Goal: Feedback & Contribution: Submit feedback/report problem

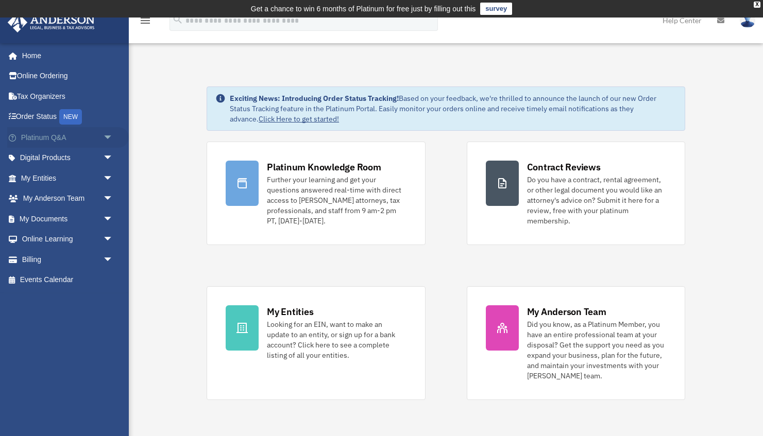
click at [95, 137] on link "Platinum Q&A arrow_drop_down" at bounding box center [68, 137] width 122 height 21
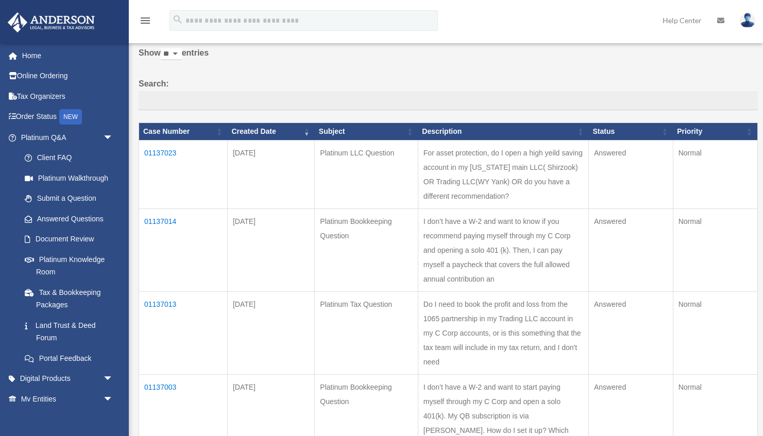
scroll to position [67, 0]
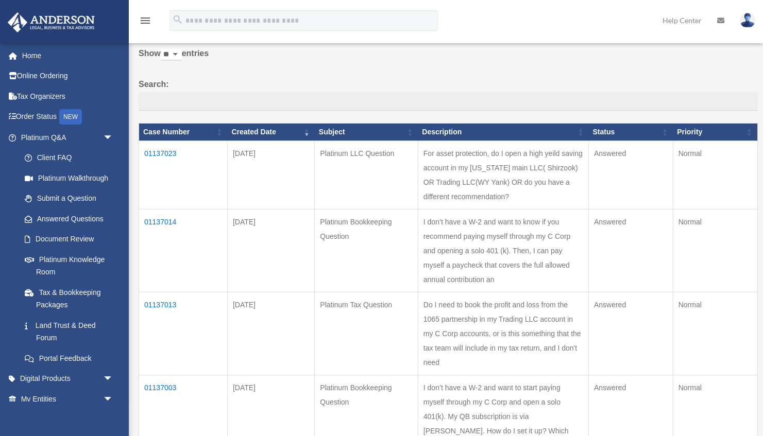
click at [167, 210] on td "01137014" at bounding box center [183, 251] width 89 height 83
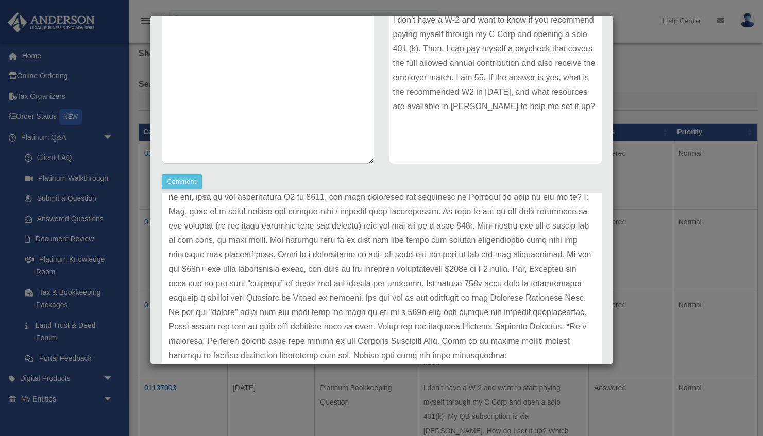
scroll to position [156, 0]
drag, startPoint x: 454, startPoint y: 313, endPoint x: 519, endPoint y: 313, distance: 65.9
click at [519, 313] on p at bounding box center [381, 261] width 425 height 231
click at [511, 270] on p at bounding box center [381, 261] width 425 height 231
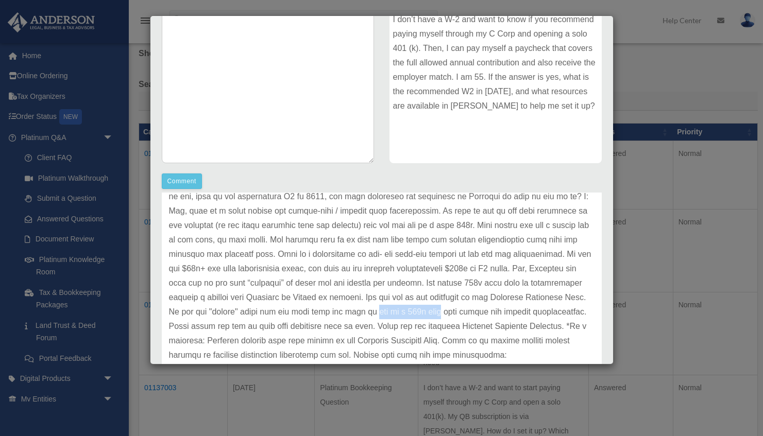
drag, startPoint x: 453, startPoint y: 313, endPoint x: 518, endPoint y: 314, distance: 65.9
click at [518, 314] on p at bounding box center [381, 261] width 425 height 231
copy p "set up a 401k plan"
click at [673, 95] on div "Case Detail × Platinum Bookkeeping Question Case Number 01137014 Created Date O…" at bounding box center [381, 218] width 763 height 436
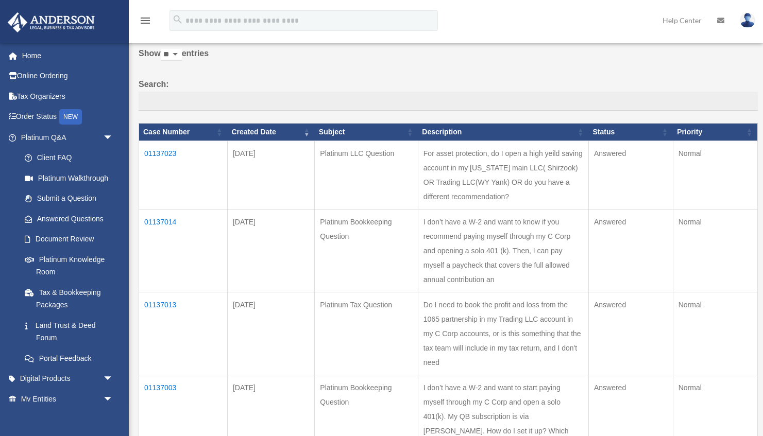
click at [169, 292] on td "01137013" at bounding box center [183, 333] width 89 height 83
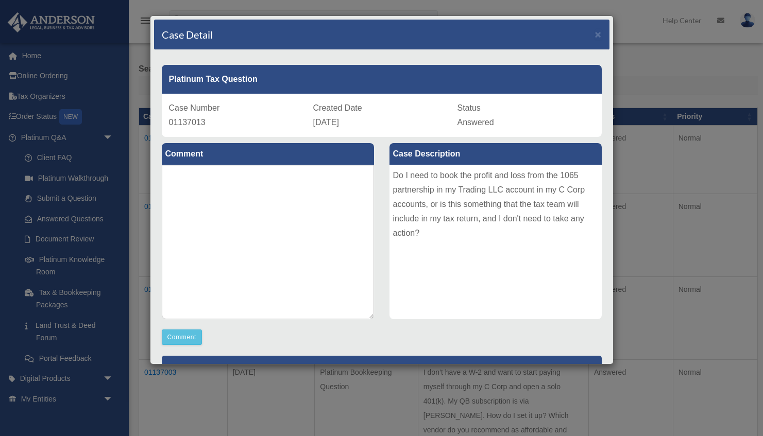
scroll to position [0, 0]
click at [599, 34] on span "×" at bounding box center [598, 34] width 7 height 12
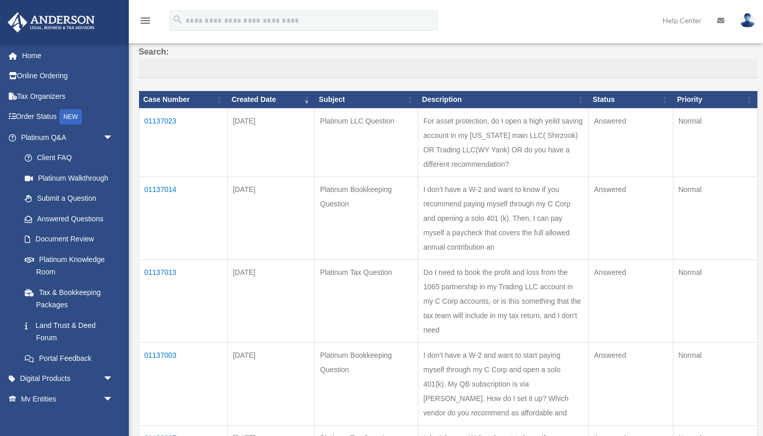
scroll to position [99, 0]
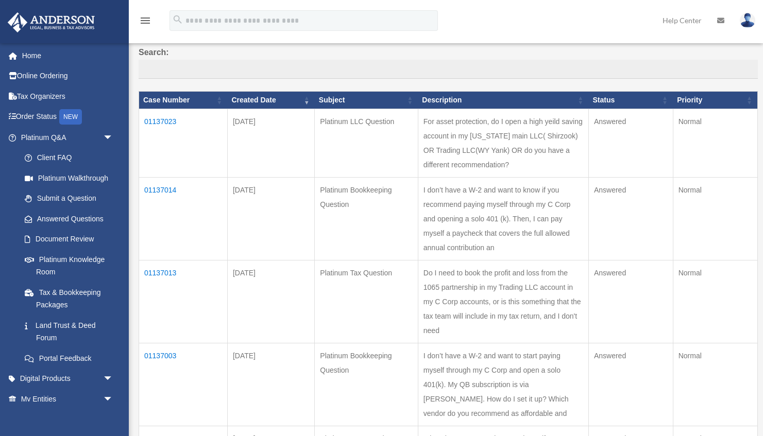
click at [166, 343] on td "01137003" at bounding box center [183, 384] width 89 height 83
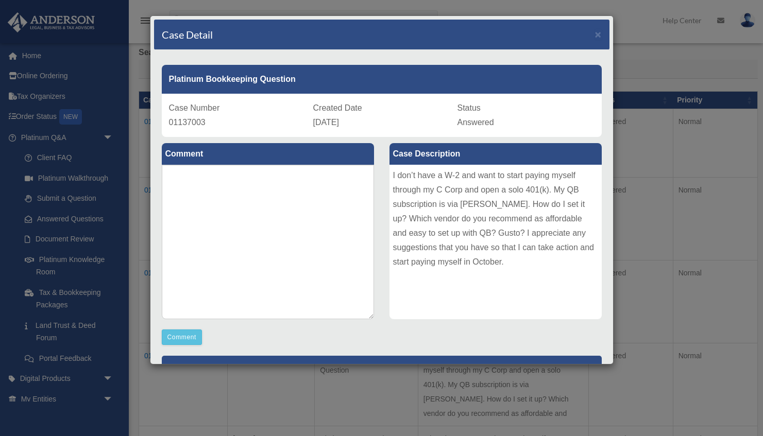
scroll to position [0, 0]
click at [596, 36] on span "×" at bounding box center [598, 34] width 7 height 12
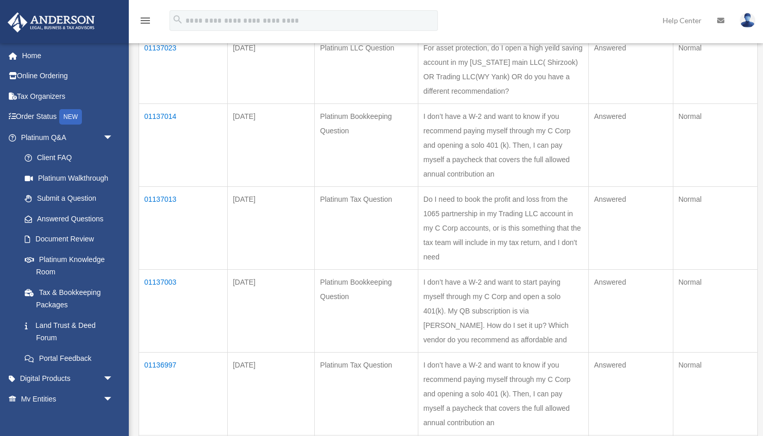
scroll to position [173, 0]
click at [166, 269] on td "01137003" at bounding box center [183, 310] width 89 height 83
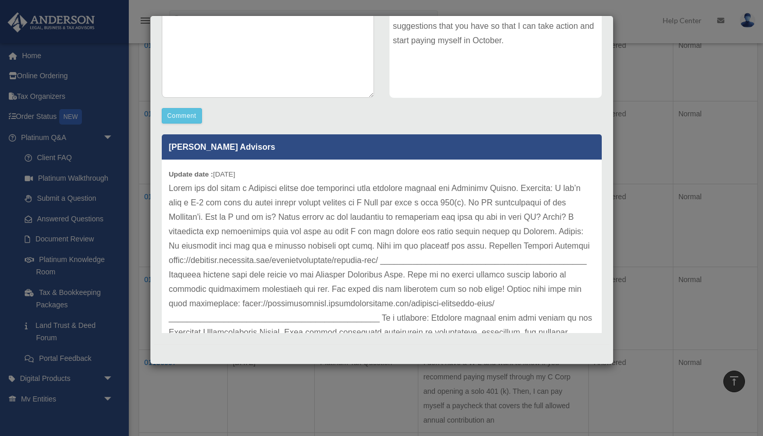
scroll to position [0, 0]
click at [631, 133] on div "Case Detail × Platinum Bookkeeping Question Case Number 01137003 Created Date O…" at bounding box center [381, 218] width 763 height 436
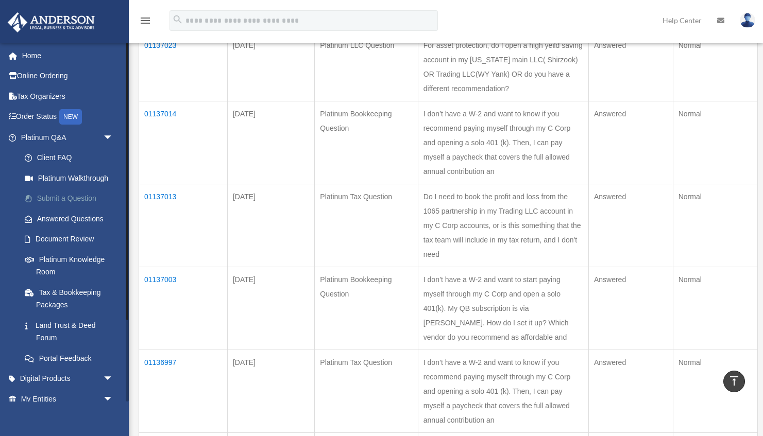
click at [63, 194] on link "Submit a Question" at bounding box center [71, 198] width 114 height 21
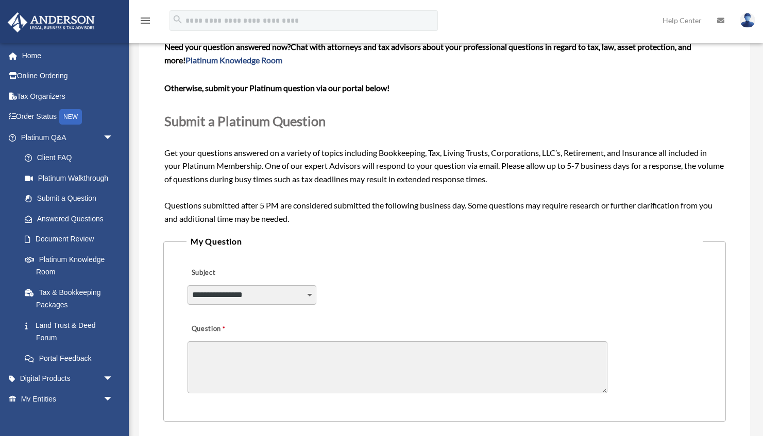
scroll to position [162, 0]
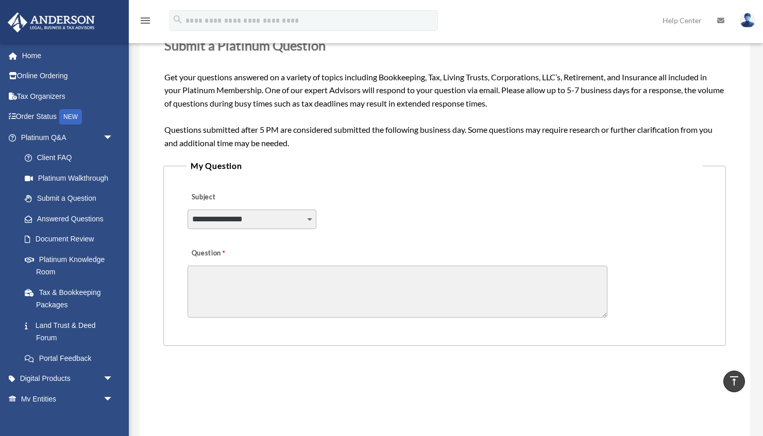
select select "******"
click at [236, 273] on textarea "Question" at bounding box center [397, 292] width 420 height 52
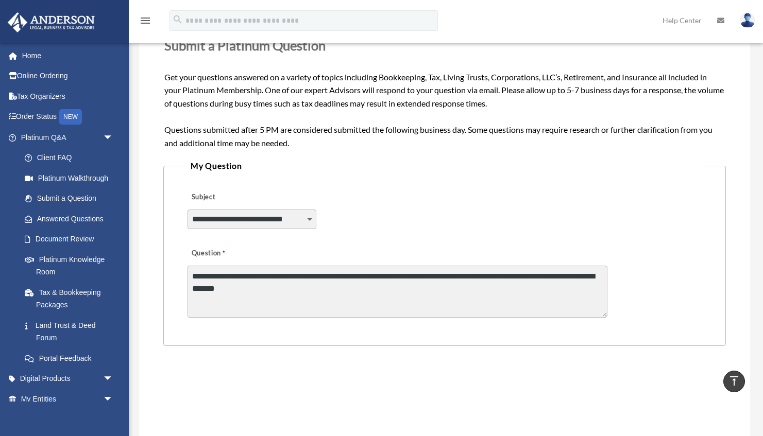
paste textarea "**********"
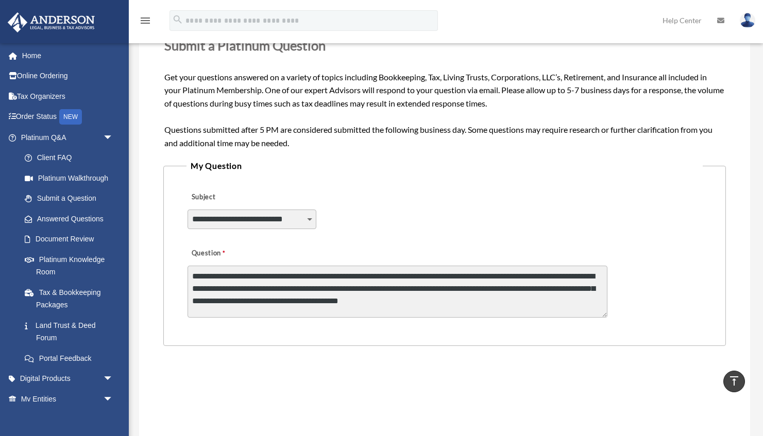
type textarea "**********"
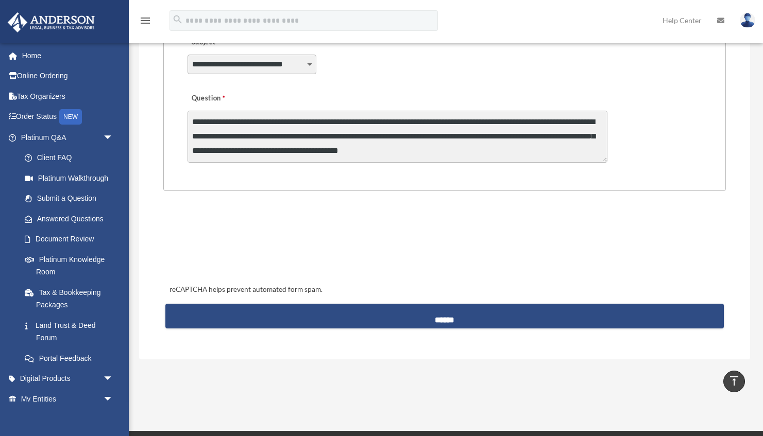
scroll to position [336, 0]
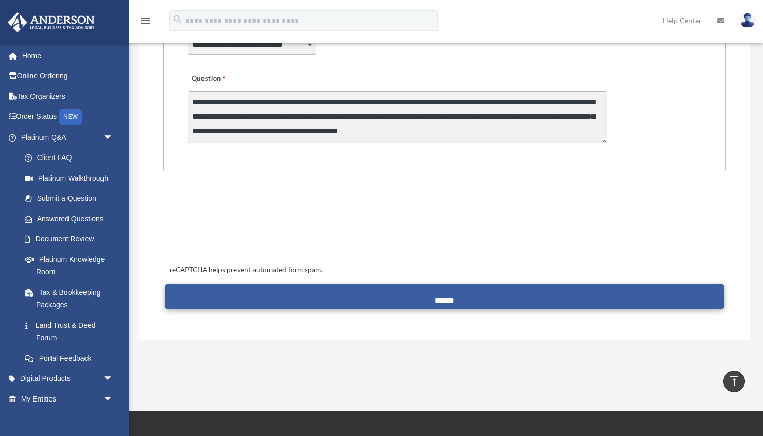
click at [439, 292] on input "******" at bounding box center [444, 296] width 558 height 25
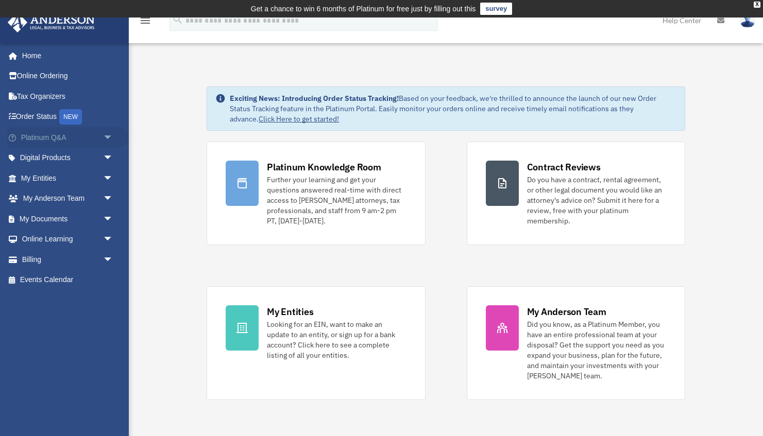
click at [106, 137] on span "arrow_drop_down" at bounding box center [113, 137] width 21 height 21
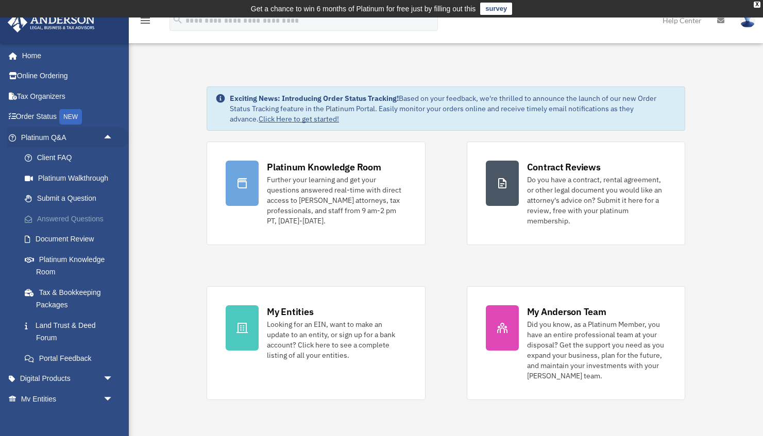
click at [82, 213] on link "Answered Questions" at bounding box center [71, 219] width 114 height 21
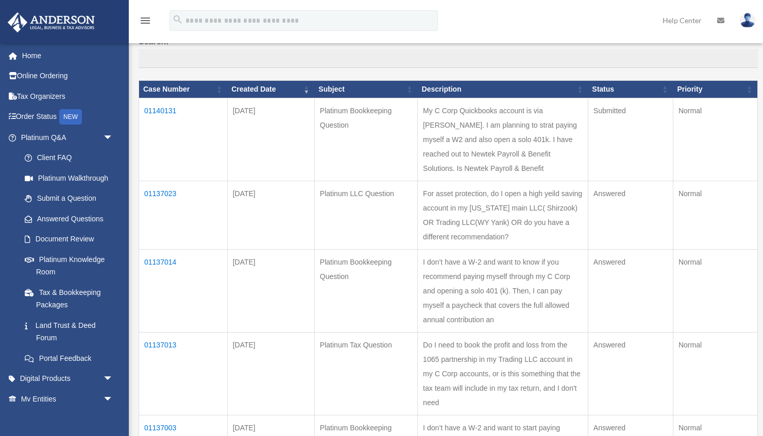
scroll to position [109, 0]
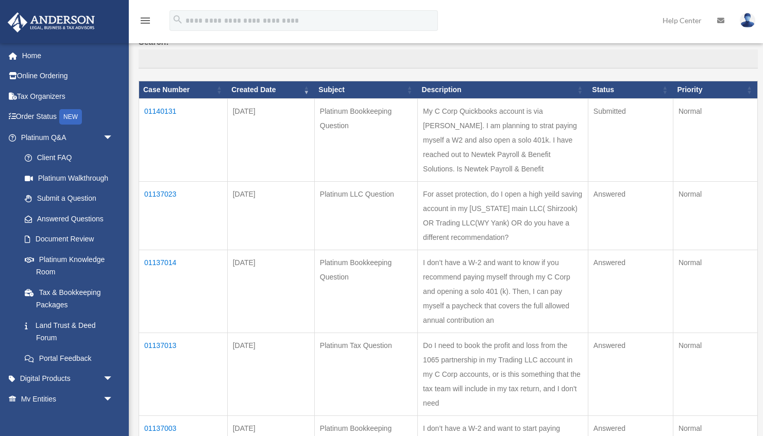
click at [166, 250] on td "01137014" at bounding box center [183, 291] width 89 height 83
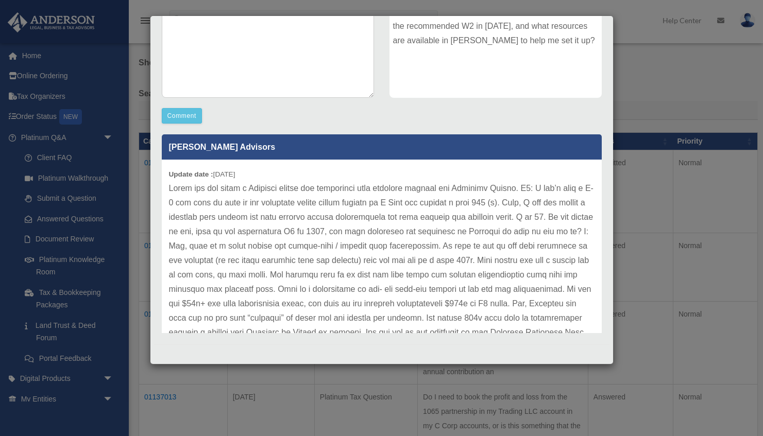
scroll to position [0, 0]
click at [629, 81] on div "Case Detail × Platinum Bookkeeping Question Case Number 01137014 Created Date […" at bounding box center [381, 218] width 763 height 436
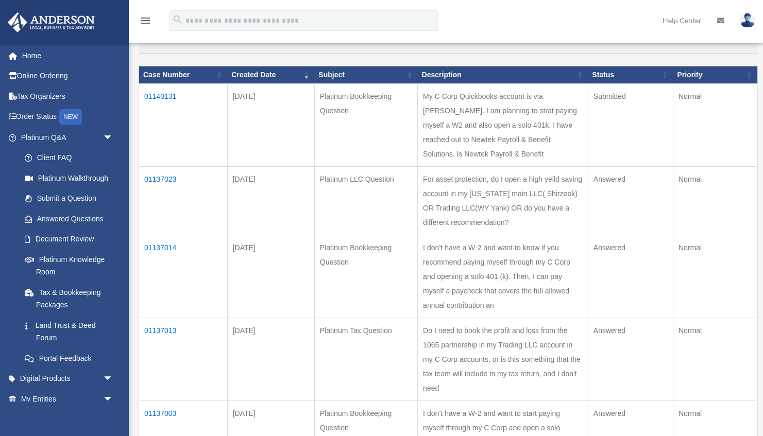
scroll to position [125, 0]
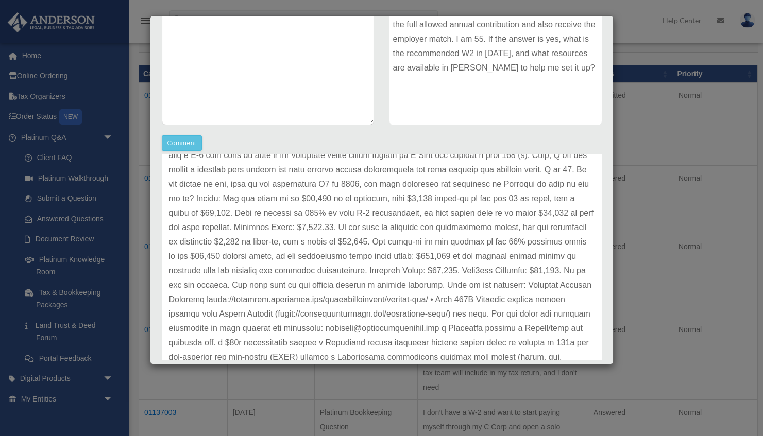
scroll to position [77, 0]
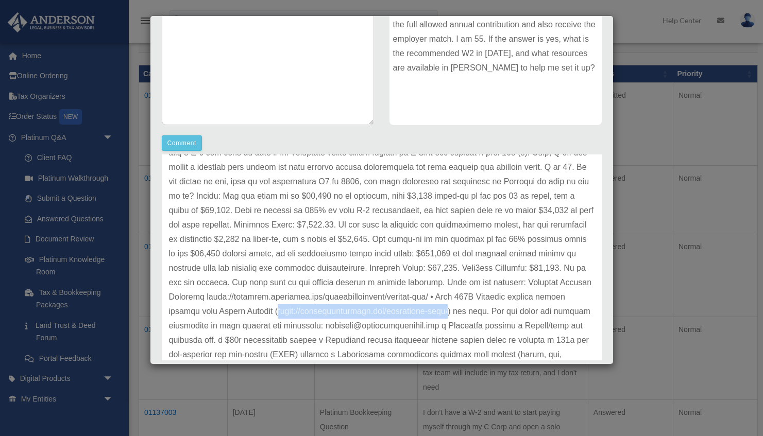
drag, startPoint x: 273, startPoint y: 311, endPoint x: 442, endPoint y: 313, distance: 168.9
click at [442, 313] on p at bounding box center [381, 340] width 425 height 418
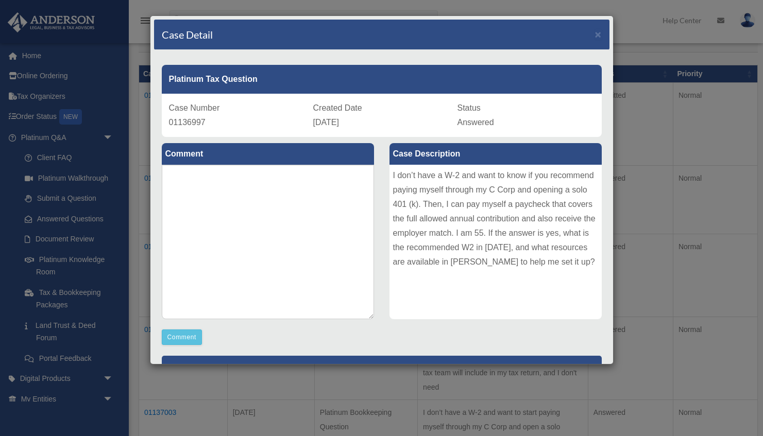
scroll to position [0, 0]
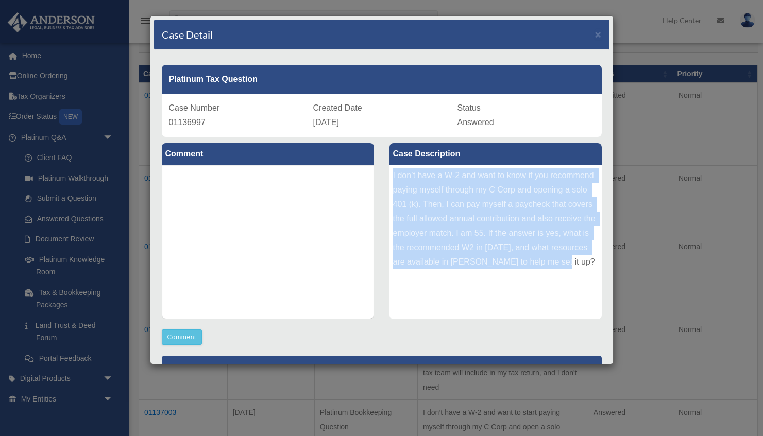
drag, startPoint x: 392, startPoint y: 174, endPoint x: 556, endPoint y: 274, distance: 191.6
click at [556, 274] on div "I don’t have a W-2 and want to know if you recommend paying myself through my C…" at bounding box center [495, 242] width 212 height 154
copy div "I don’t have a W-2 and want to know if you recommend paying myself through my C…"
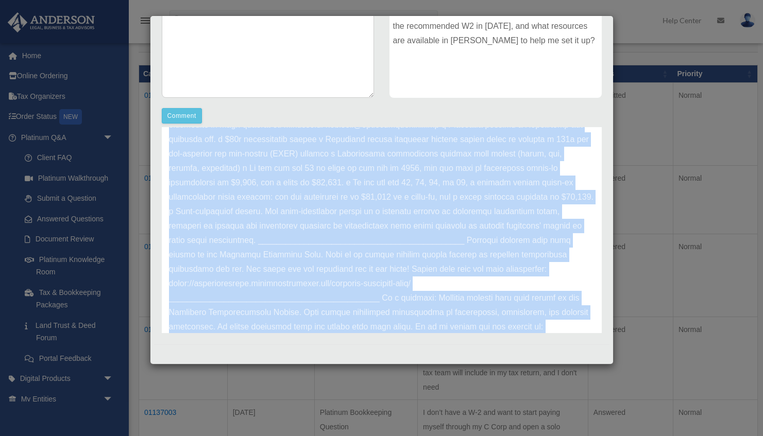
scroll to position [284, 0]
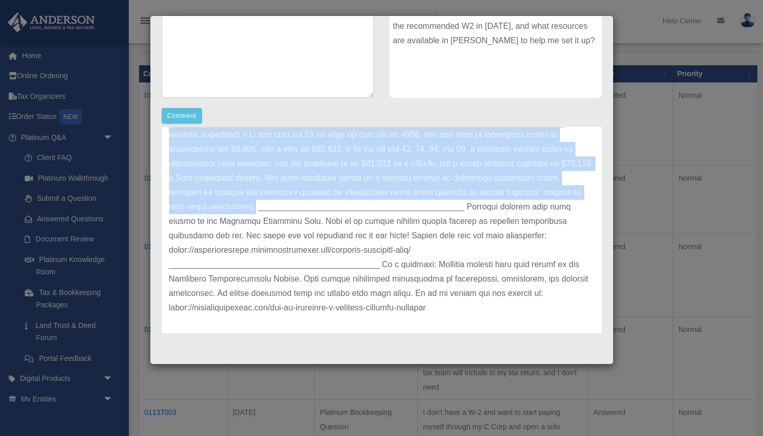
drag, startPoint x: 316, startPoint y: 205, endPoint x: 482, endPoint y: 194, distance: 166.7
click at [482, 194] on p at bounding box center [381, 106] width 425 height 418
copy p "You can defer up to $23,500 as an employee, plus $7,500 catch-up if you are 50 …"
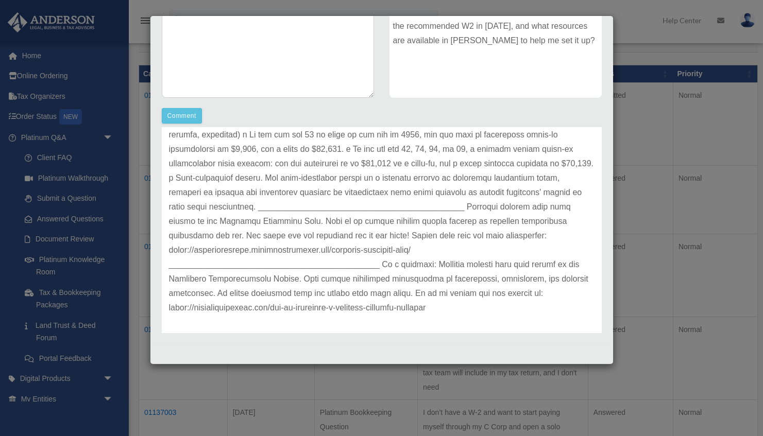
click at [682, 167] on div "Case Detail × Platinum Tax Question Case Number 01136997 Created Date October 7…" at bounding box center [381, 218] width 763 height 436
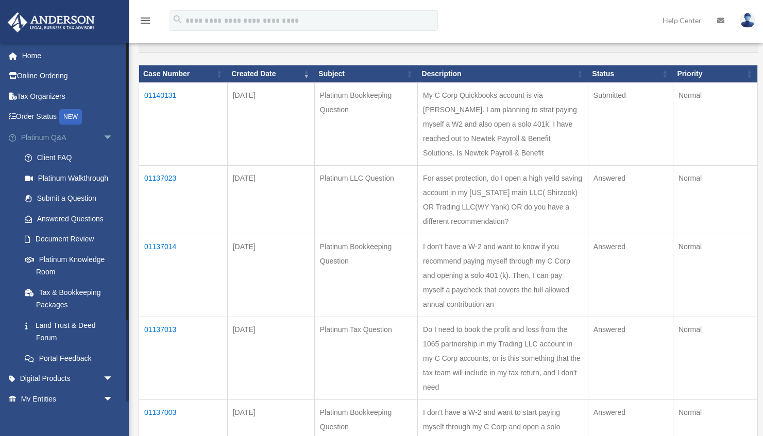
click at [104, 133] on span "arrow_drop_down" at bounding box center [113, 137] width 21 height 21
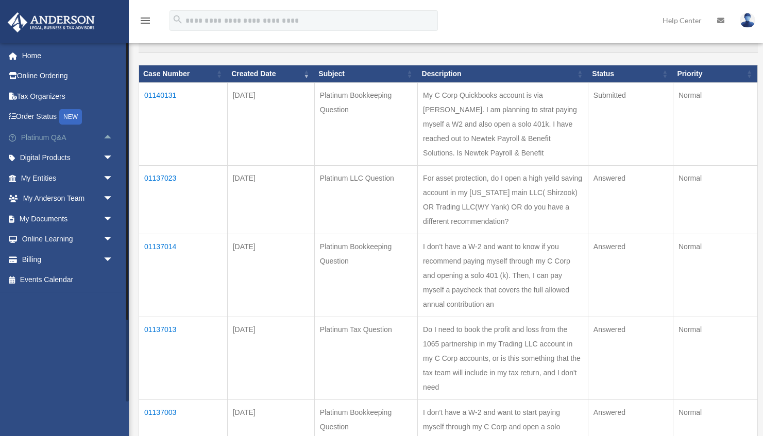
click at [48, 136] on link "Platinum Q&A arrow_drop_up" at bounding box center [68, 137] width 122 height 21
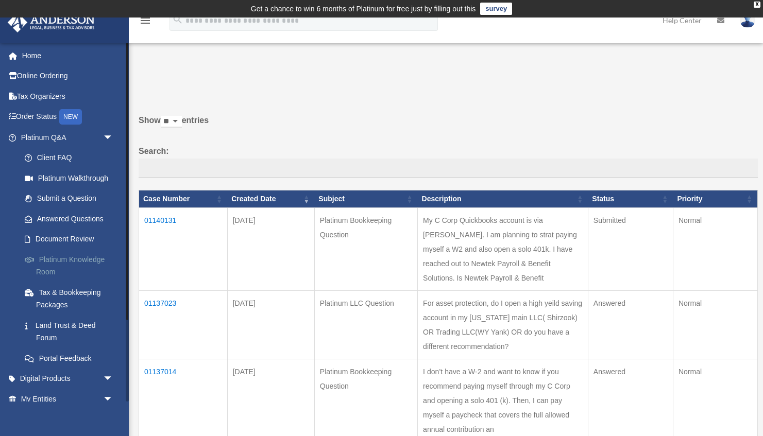
click at [56, 254] on link "Platinum Knowledge Room" at bounding box center [71, 265] width 114 height 33
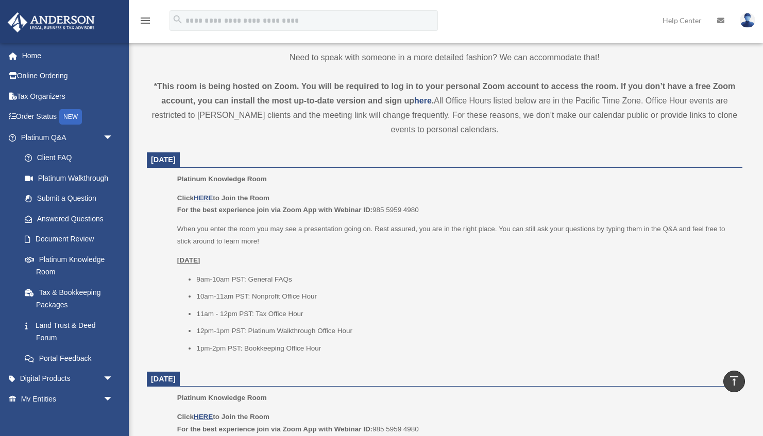
scroll to position [329, 0]
click at [210, 194] on u "HERE" at bounding box center [203, 197] width 19 height 8
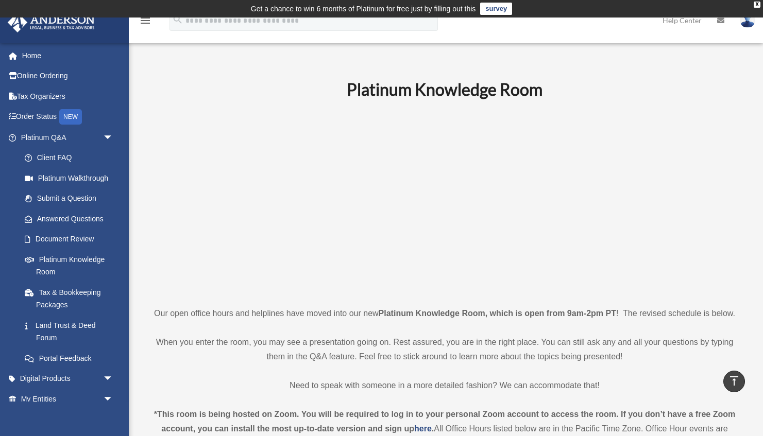
scroll to position [0, 0]
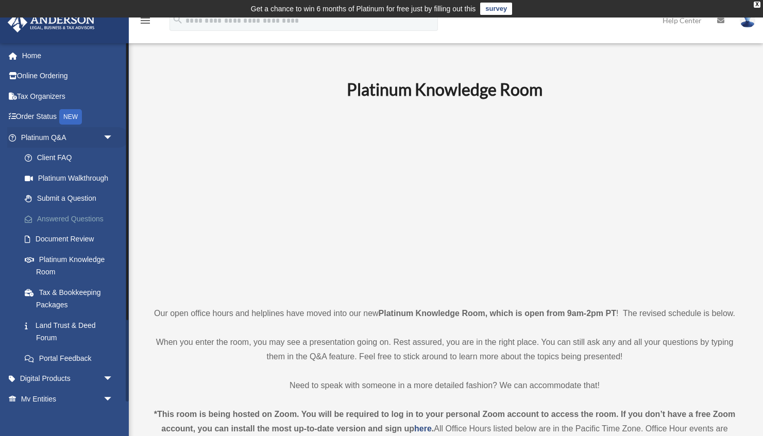
click at [73, 218] on link "Answered Questions" at bounding box center [71, 219] width 114 height 21
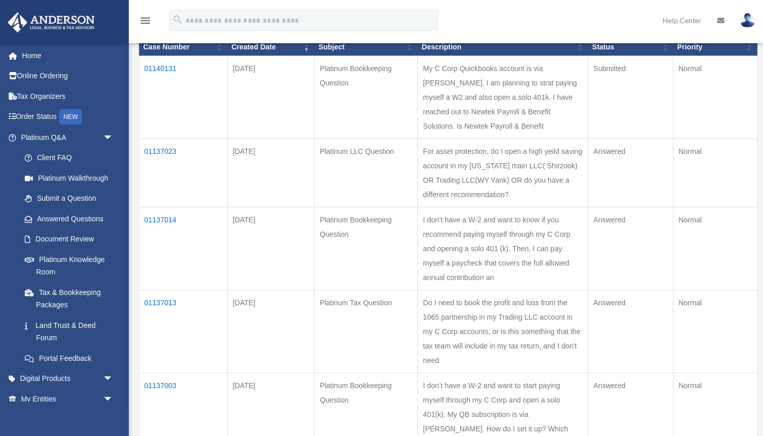
scroll to position [156, 0]
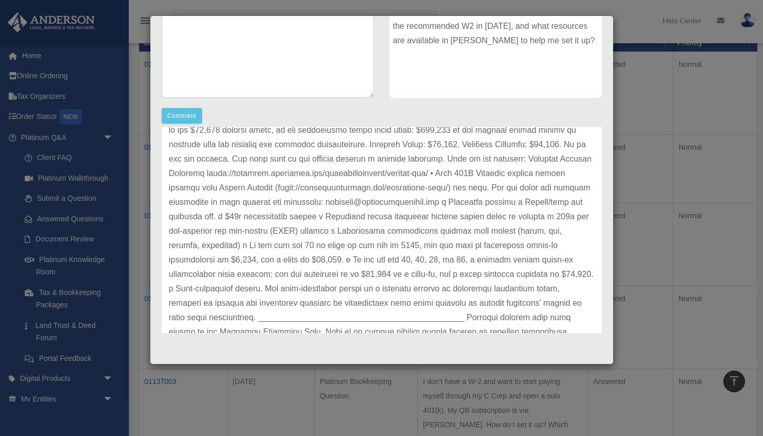
scroll to position [171, 0]
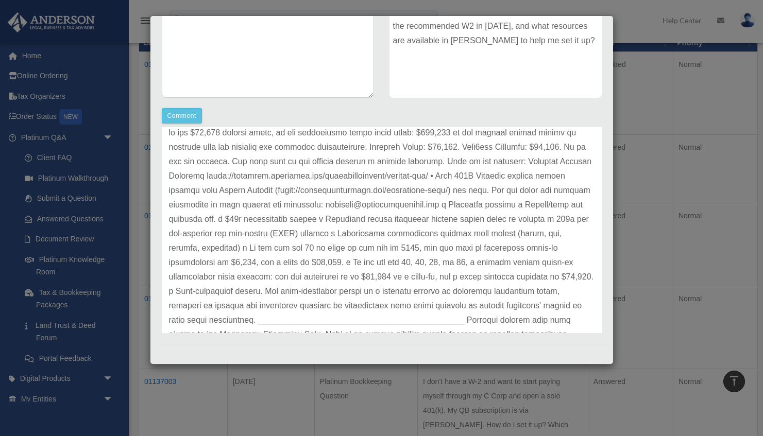
click at [330, 207] on p at bounding box center [381, 219] width 425 height 418
drag, startPoint x: 321, startPoint y: 206, endPoint x: 442, endPoint y: 206, distance: 121.0
click at [442, 206] on p at bounding box center [381, 219] width 425 height 418
copy p "[EMAIL_ADDRESS][DOMAIN_NAME]"
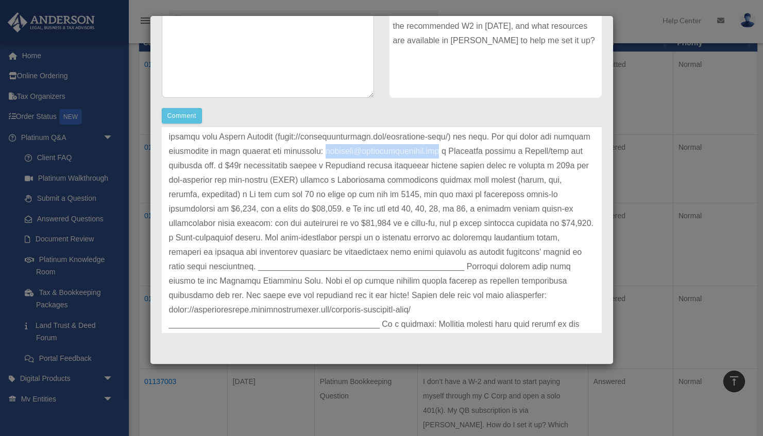
scroll to position [224, 0]
click at [371, 203] on p at bounding box center [381, 166] width 425 height 418
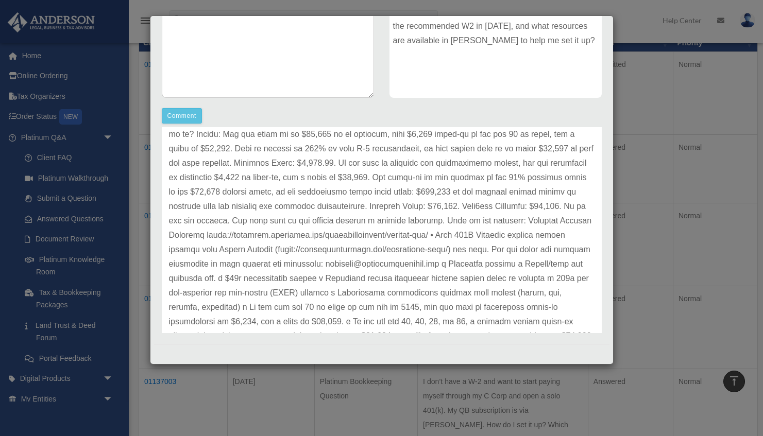
scroll to position [113, 0]
